Goal: Find specific page/section

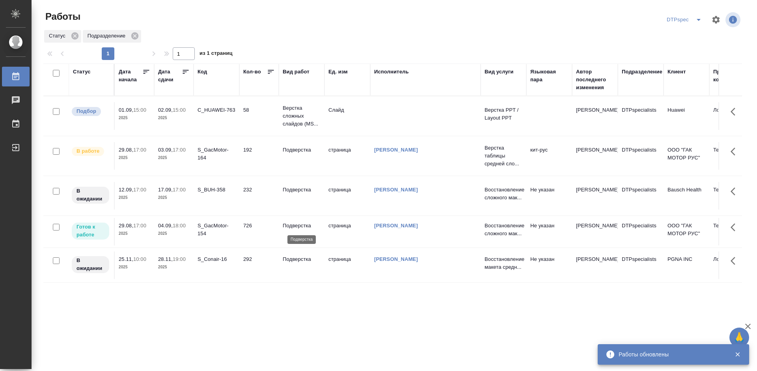
click at [287, 224] on p "Подверстка" at bounding box center [302, 226] width 38 height 8
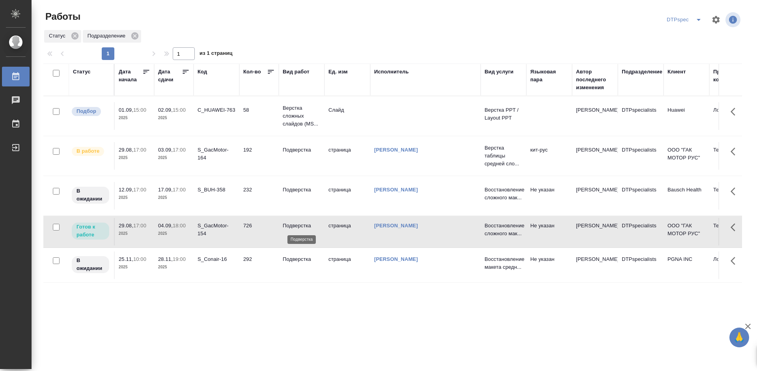
click at [287, 224] on p "Подверстка" at bounding box center [302, 226] width 38 height 8
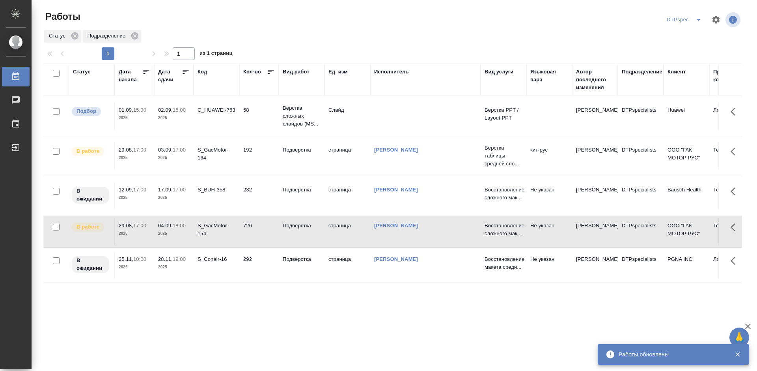
click at [183, 71] on icon at bounding box center [186, 72] width 8 height 8
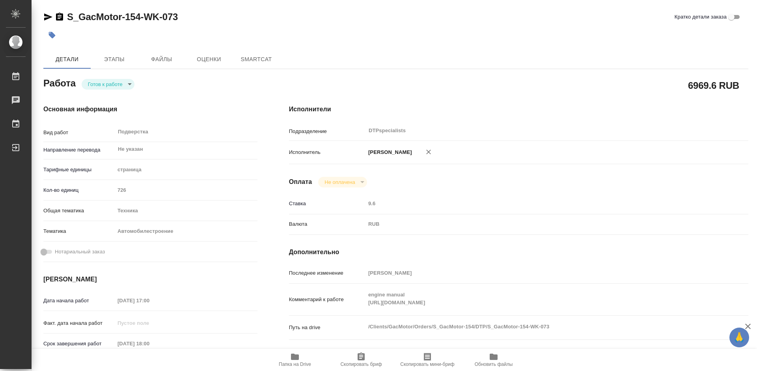
type textarea "x"
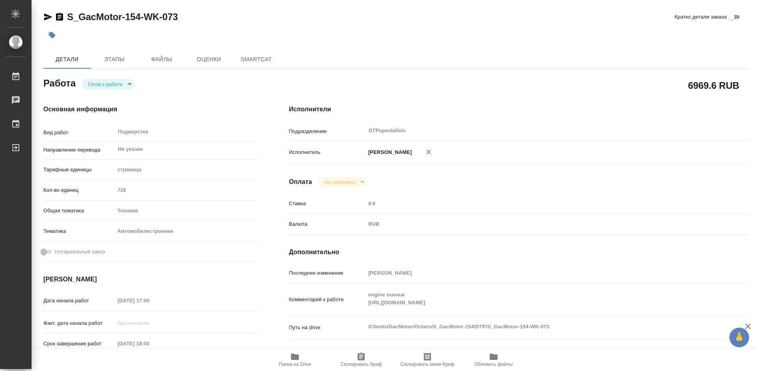
type textarea "x"
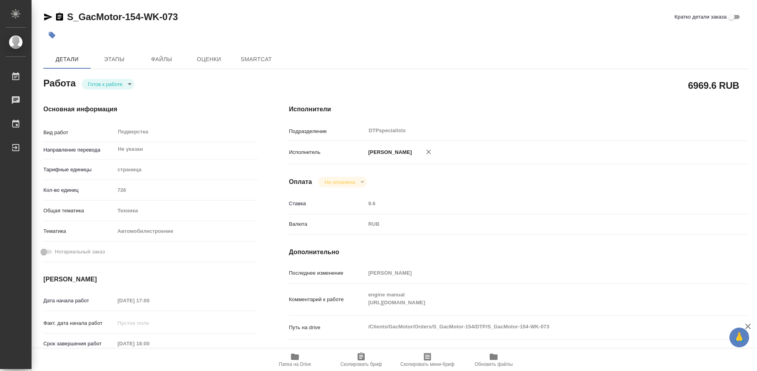
type textarea "x"
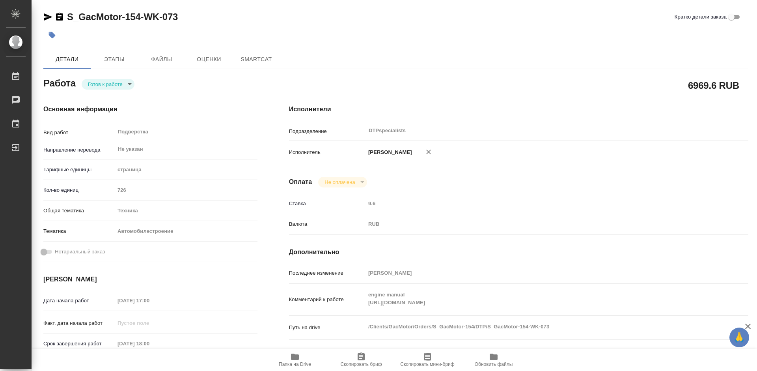
type textarea "x"
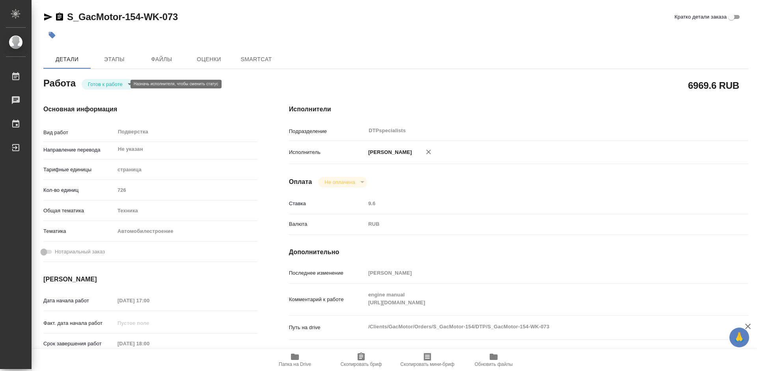
click at [103, 82] on body "🙏 .cls-1 fill:#fff; AWATERA Работы Чаты График Выйти S_GacMotor-154-WK-073 Крат…" at bounding box center [378, 185] width 757 height 371
type textarea "x"
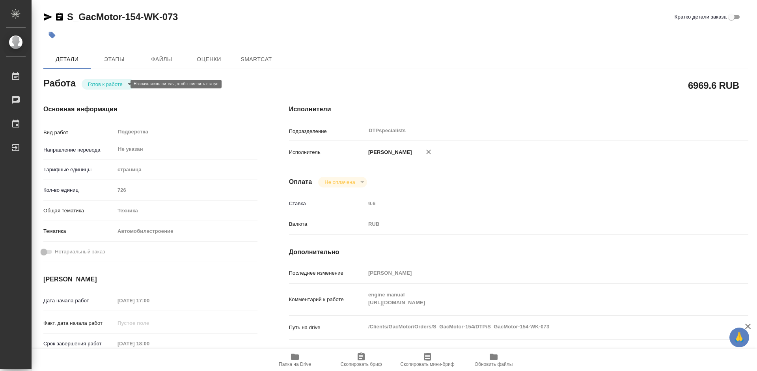
type textarea "x"
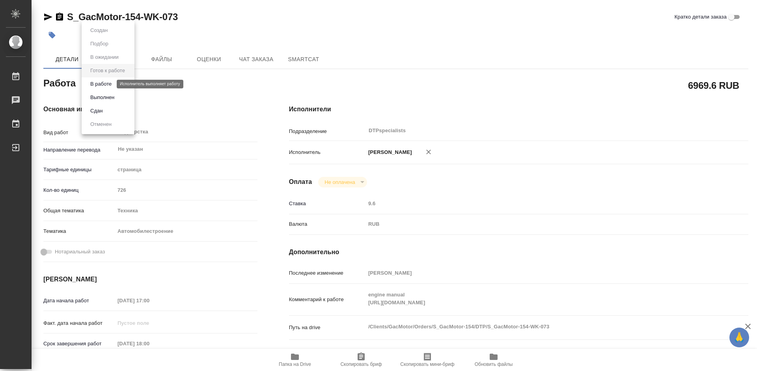
click at [103, 82] on button "В работе" at bounding box center [101, 84] width 26 height 9
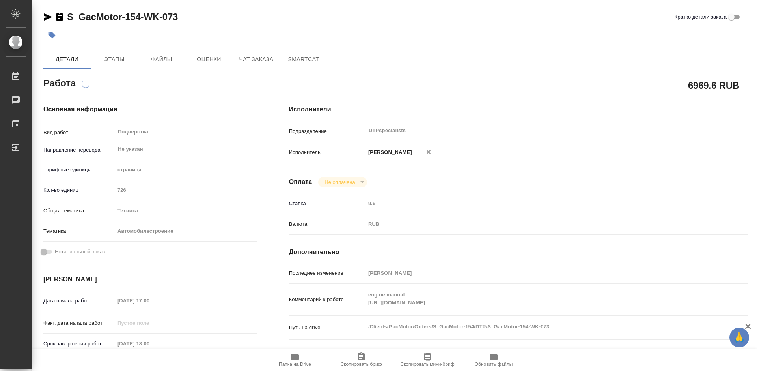
type textarea "x"
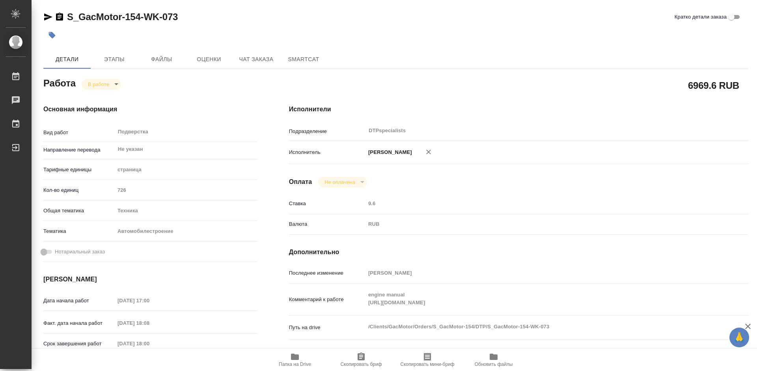
type textarea "x"
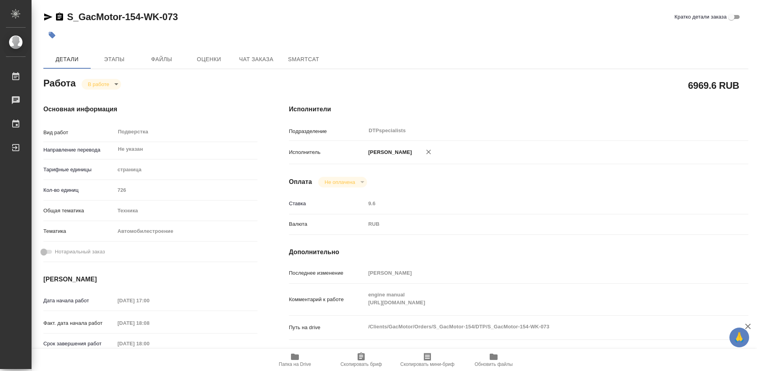
type textarea "x"
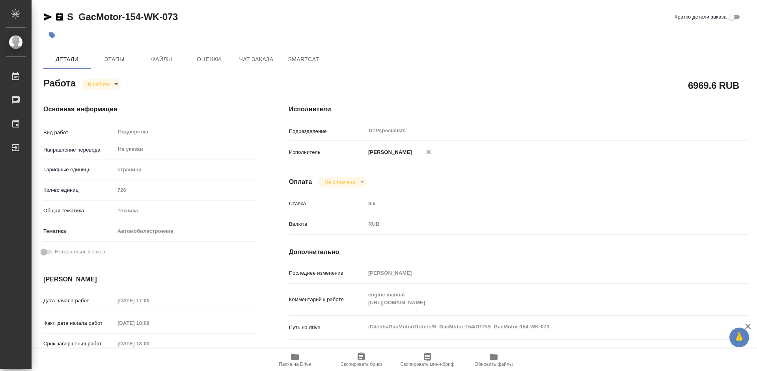
type textarea "x"
